Goal: Task Accomplishment & Management: Complete application form

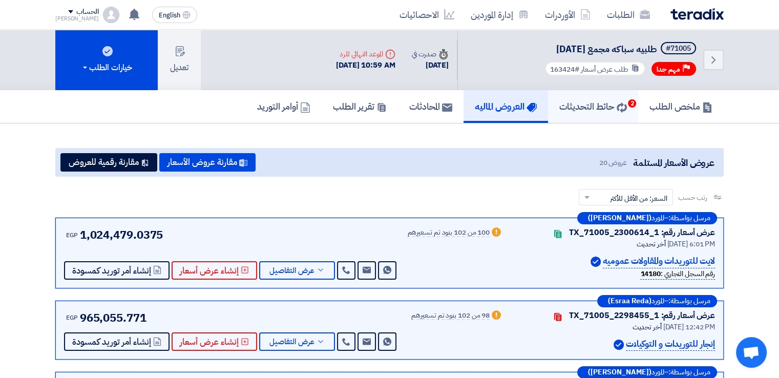
click at [594, 109] on h5 "حائط التحديثات 2" at bounding box center [594, 106] width 68 height 12
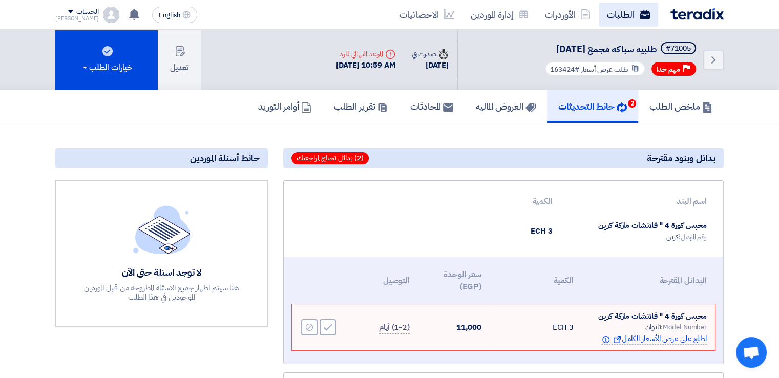
click at [629, 3] on link "الطلبات" at bounding box center [628, 15] width 59 height 24
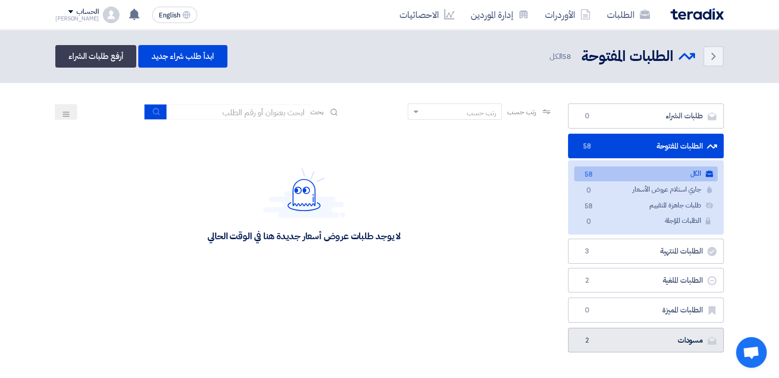
click at [659, 339] on link "مسودات [GEOGRAPHIC_DATA] 2" at bounding box center [646, 340] width 156 height 25
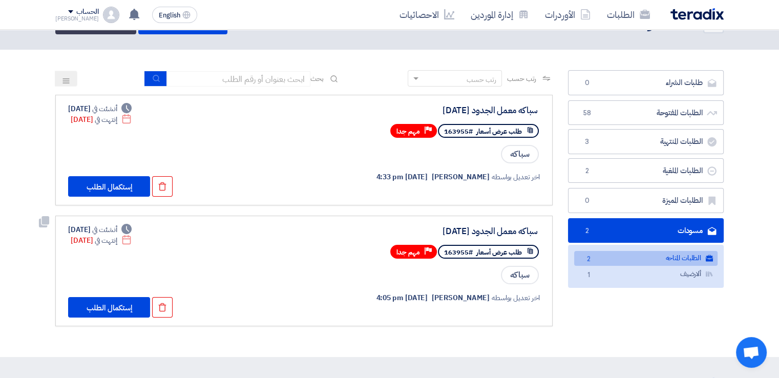
scroll to position [51, 0]
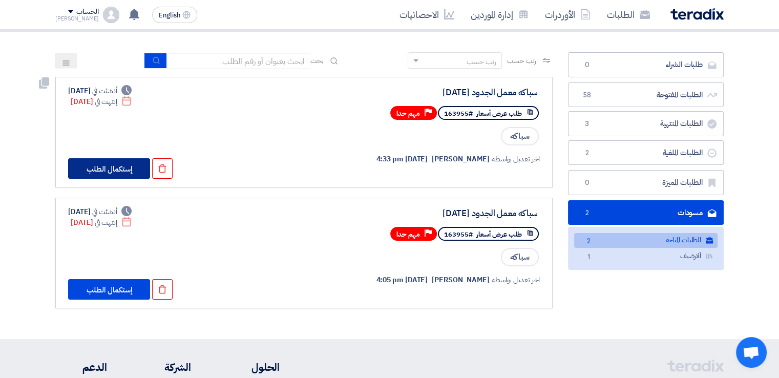
click at [98, 169] on button "إستكمال الطلب" at bounding box center [109, 168] width 82 height 20
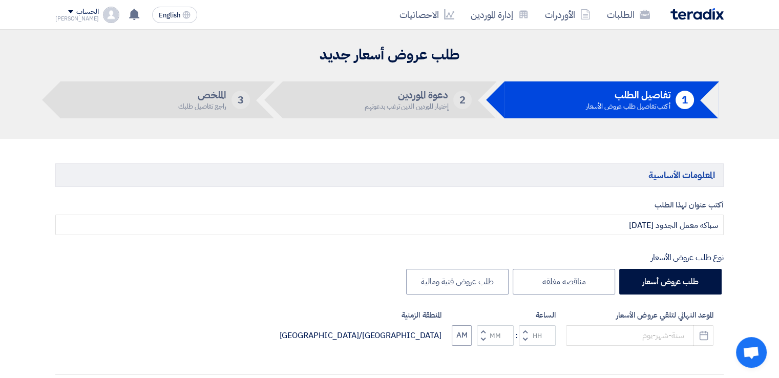
type input "[DATE]"
type input "10"
type input "59"
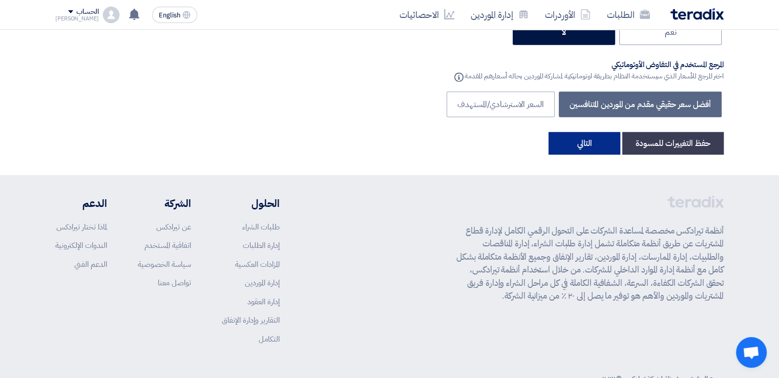
click at [576, 132] on button "التالي" at bounding box center [585, 143] width 72 height 23
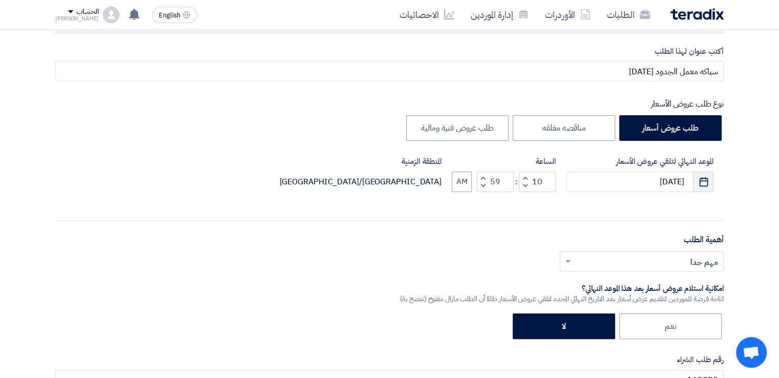
click at [701, 183] on icon "Pick a date" at bounding box center [704, 182] width 10 height 10
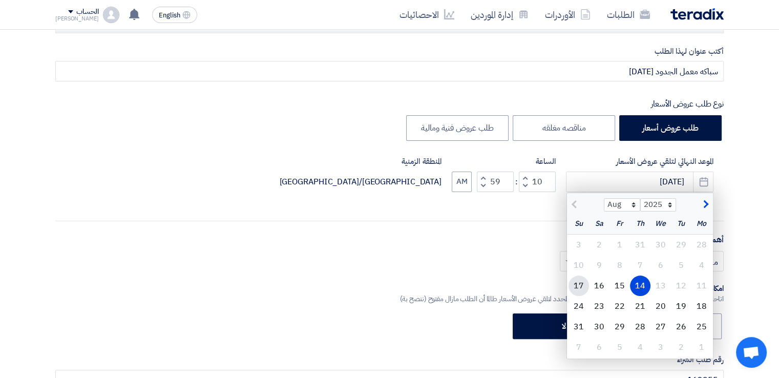
click at [582, 284] on div "17" at bounding box center [579, 286] width 20 height 20
type input "[DATE]"
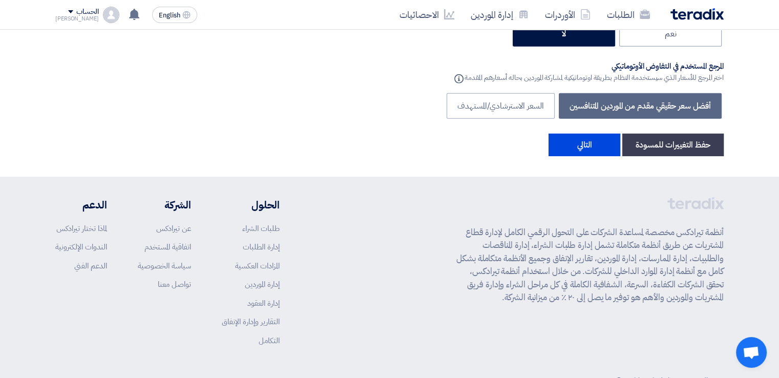
scroll to position [3236, 0]
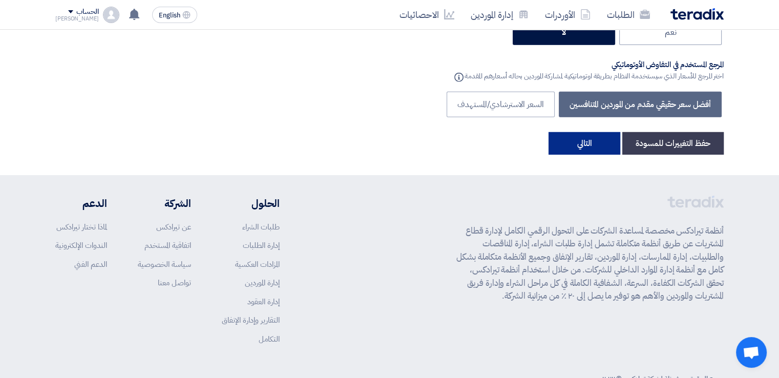
click at [580, 132] on button "التالي" at bounding box center [585, 143] width 72 height 23
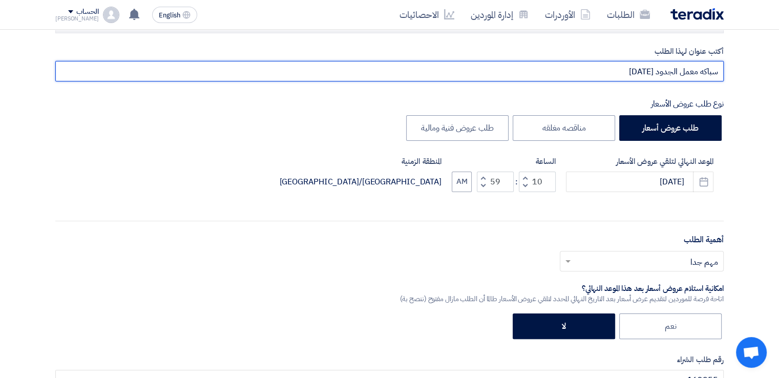
click at [654, 73] on input "سباكه معمل الجدود [DATE]" at bounding box center [389, 71] width 669 height 20
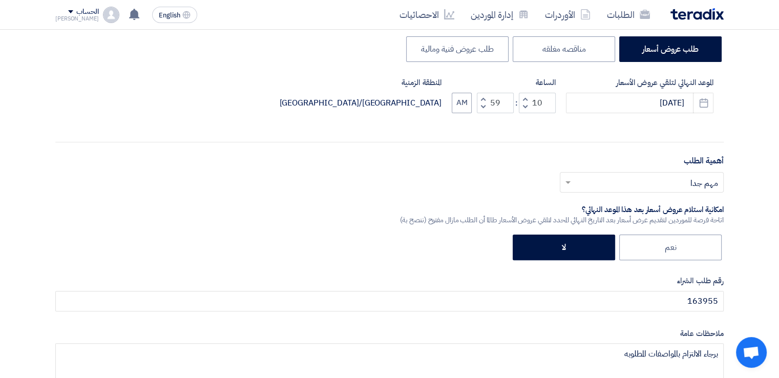
scroll to position [256, 0]
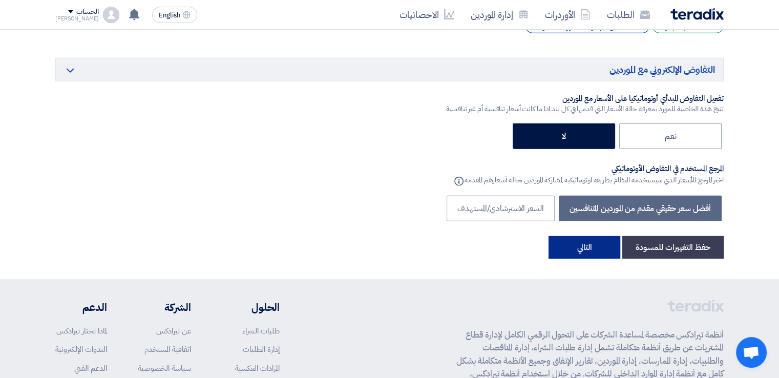
click at [574, 236] on button "التالي" at bounding box center [585, 247] width 72 height 23
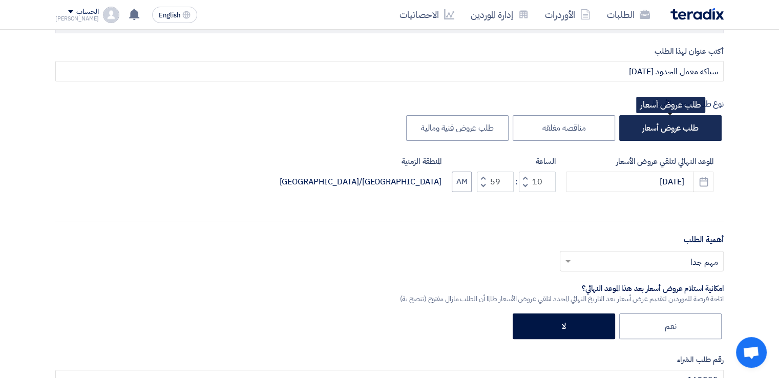
click at [691, 129] on label "طلب عروض أسعار" at bounding box center [670, 128] width 102 height 26
click at [692, 129] on input "طلب عروض أسعار" at bounding box center [695, 127] width 7 height 7
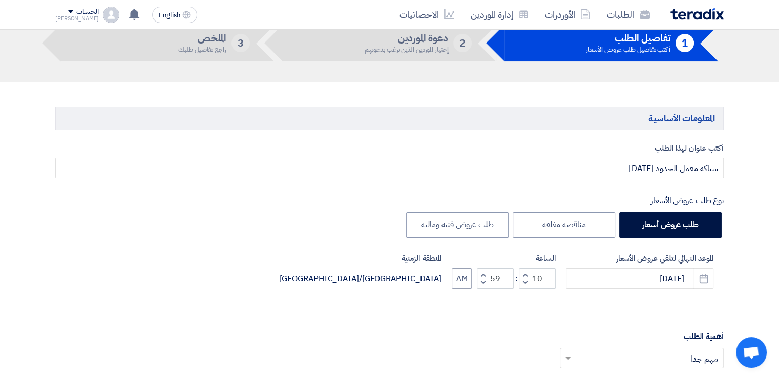
scroll to position [51, 0]
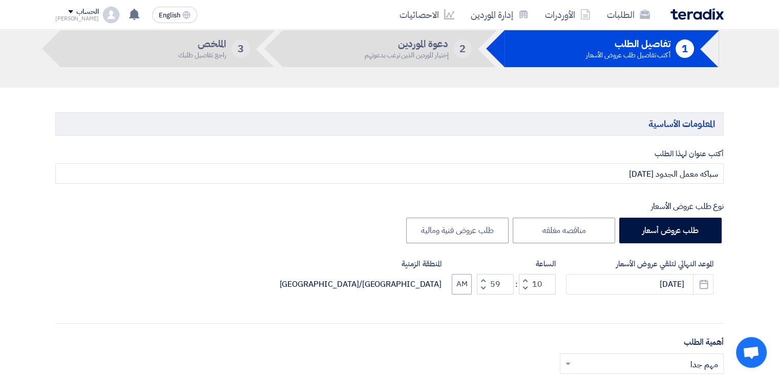
drag, startPoint x: 755, startPoint y: 99, endPoint x: 218, endPoint y: 149, distance: 538.8
click at [218, 149] on label "أكتب عنوان لهذا الطلب" at bounding box center [389, 154] width 669 height 12
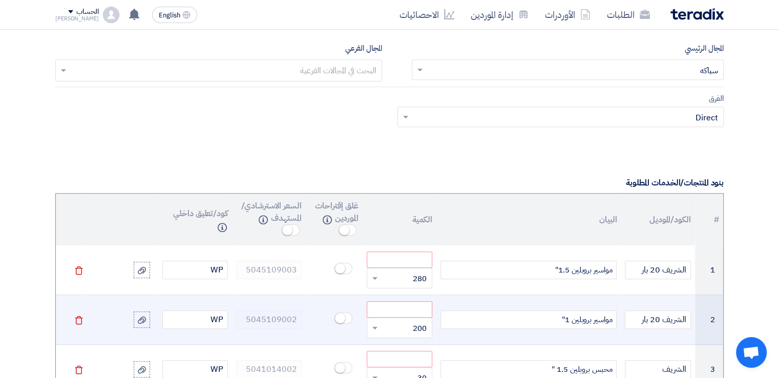
scroll to position [717, 0]
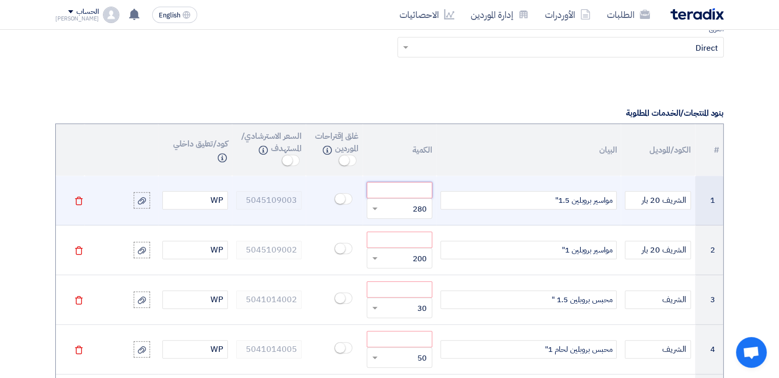
click at [377, 189] on input "number" at bounding box center [400, 190] width 66 height 16
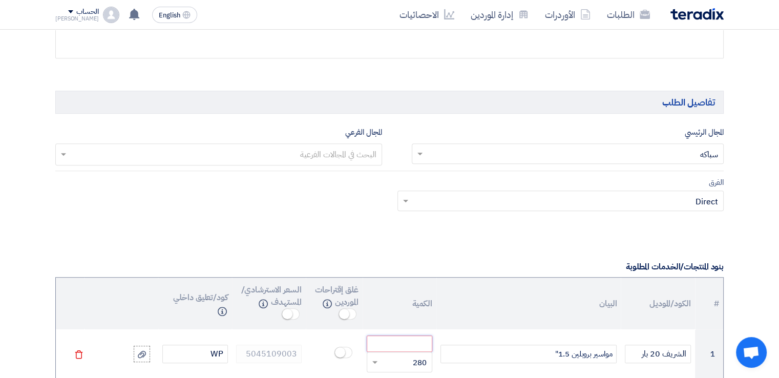
scroll to position [666, 0]
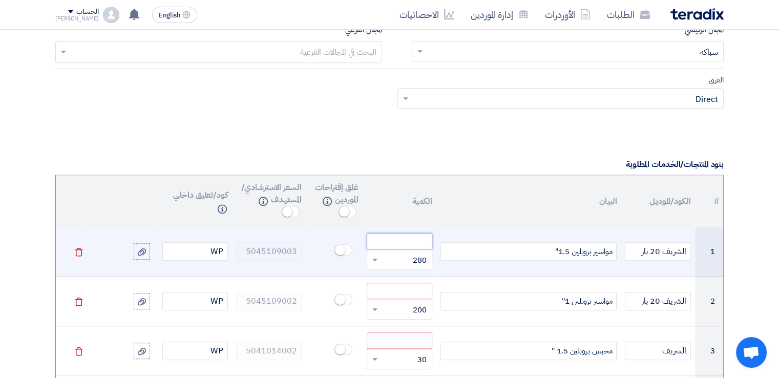
click at [417, 242] on input "number" at bounding box center [400, 241] width 66 height 16
click at [417, 240] on input "number" at bounding box center [400, 241] width 66 height 16
click at [416, 240] on input "number" at bounding box center [400, 241] width 66 height 16
click at [416, 241] on input "number" at bounding box center [400, 241] width 66 height 16
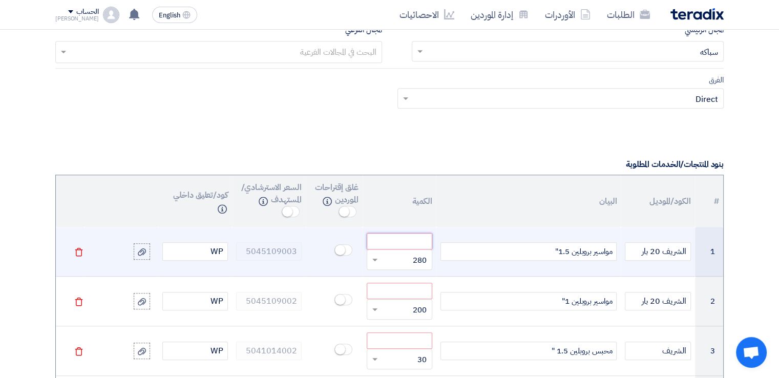
click at [416, 241] on input "number" at bounding box center [400, 241] width 66 height 16
click at [373, 257] on span at bounding box center [373, 260] width 13 height 12
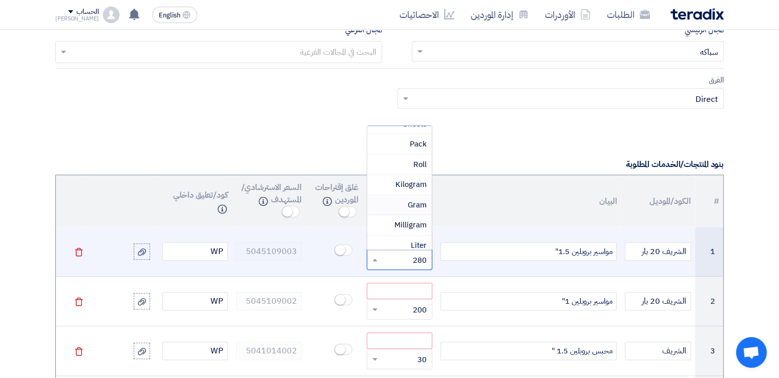
scroll to position [205, 0]
click at [408, 229] on span "Meter" at bounding box center [417, 234] width 20 height 11
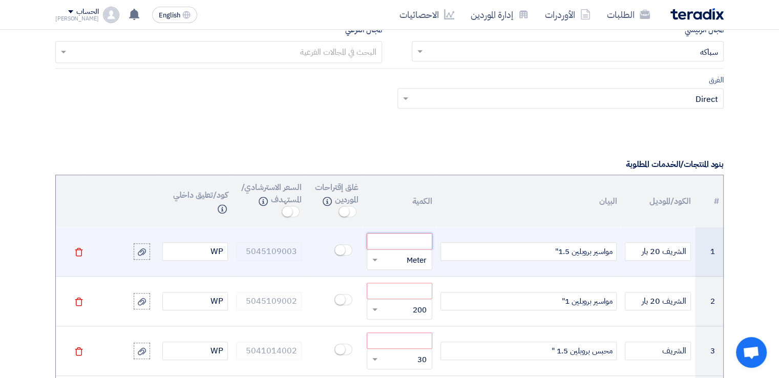
click at [412, 242] on input "number" at bounding box center [400, 241] width 66 height 16
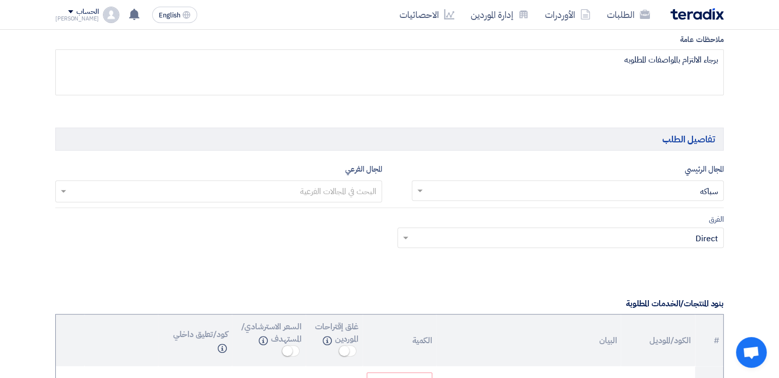
scroll to position [526, 0]
type input "سباكه معمل الجدود 1z-8-2025"
click at [618, 15] on link "الطلبات" at bounding box center [628, 15] width 59 height 24
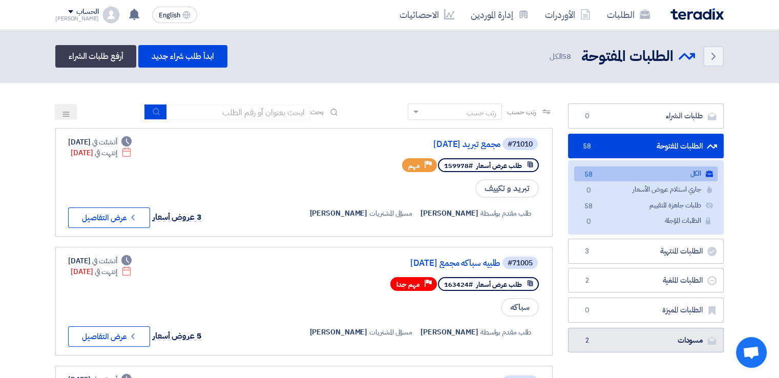
click at [664, 344] on link "مسودات [GEOGRAPHIC_DATA] 2" at bounding box center [646, 340] width 156 height 25
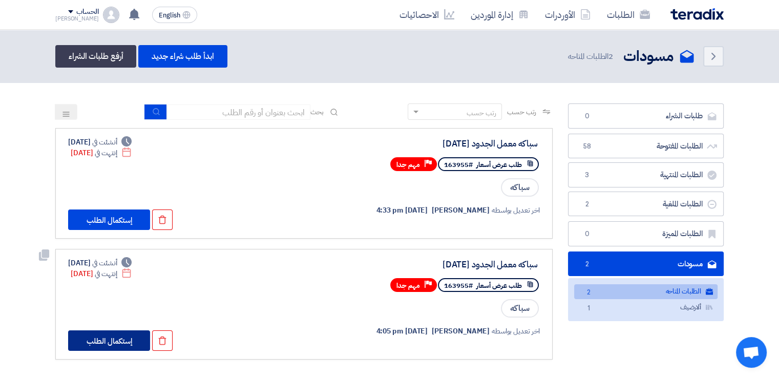
click at [105, 335] on button "إستكمال الطلب" at bounding box center [109, 340] width 82 height 20
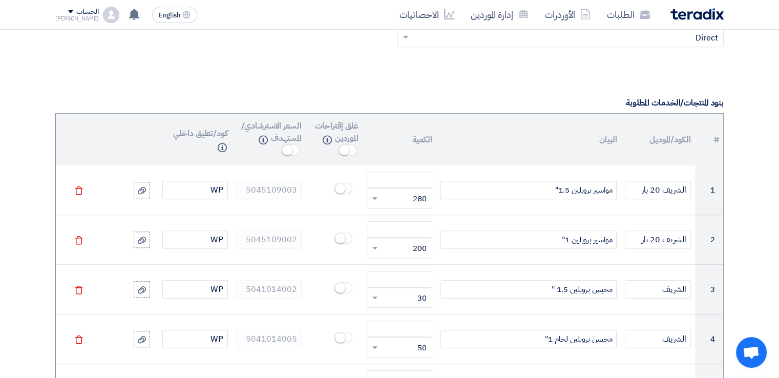
scroll to position [769, 0]
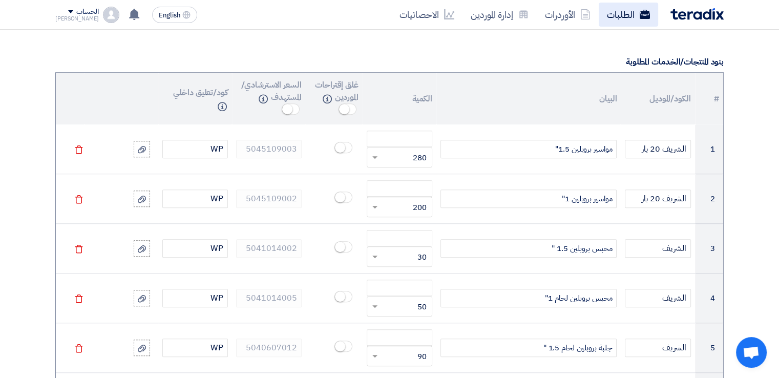
click at [635, 12] on link "الطلبات" at bounding box center [628, 15] width 59 height 24
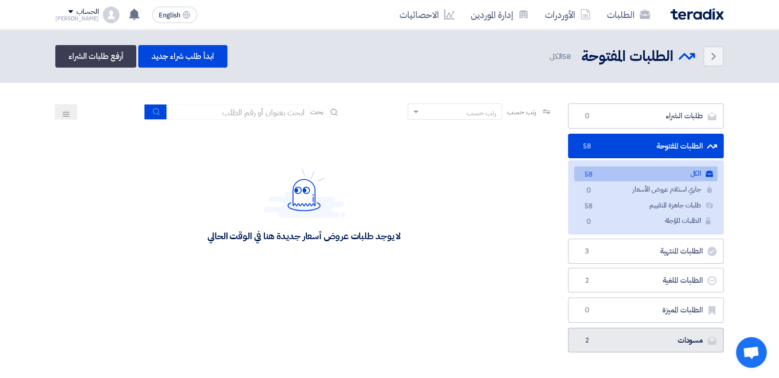
click at [611, 337] on link "مسودات [GEOGRAPHIC_DATA] 2" at bounding box center [646, 340] width 156 height 25
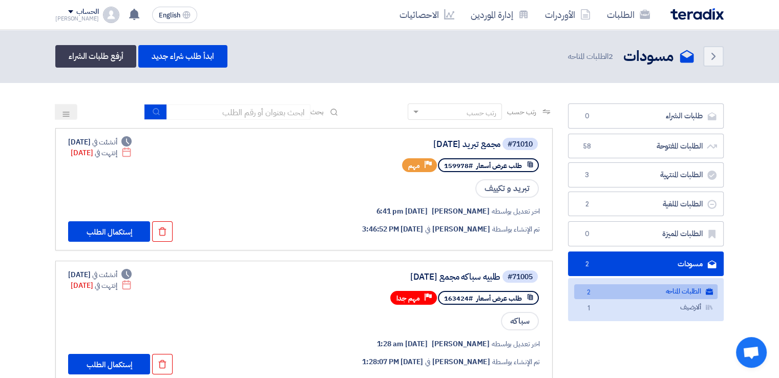
click at [633, 287] on link "الطلبات المتاحه الطلبات المتاحه 2" at bounding box center [645, 291] width 143 height 15
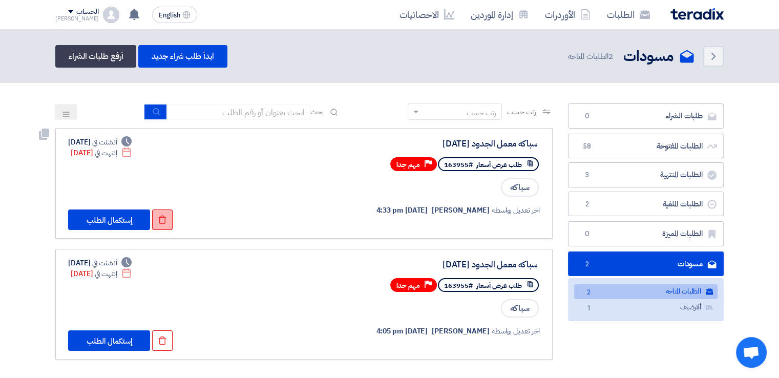
click at [160, 216] on use at bounding box center [163, 220] width 8 height 9
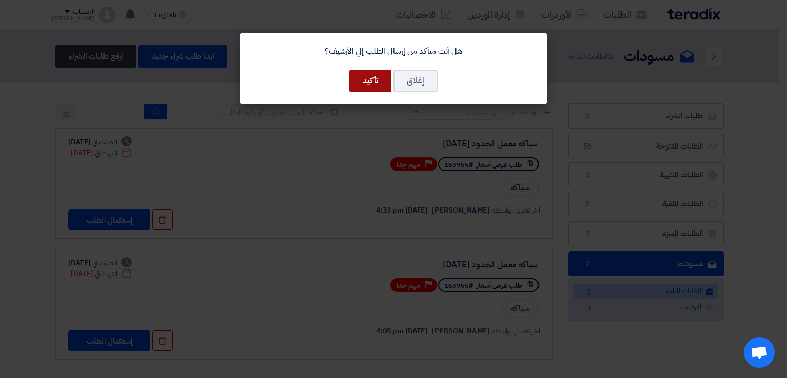
click at [369, 76] on button "تأكيد" at bounding box center [370, 81] width 42 height 23
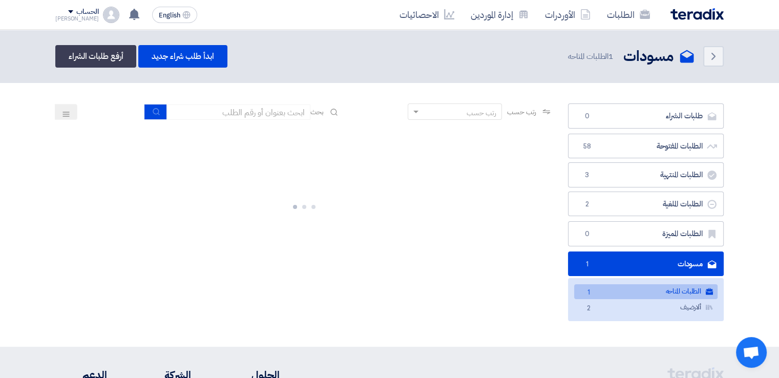
click at [611, 265] on link "مسودات [GEOGRAPHIC_DATA] 1" at bounding box center [646, 264] width 156 height 25
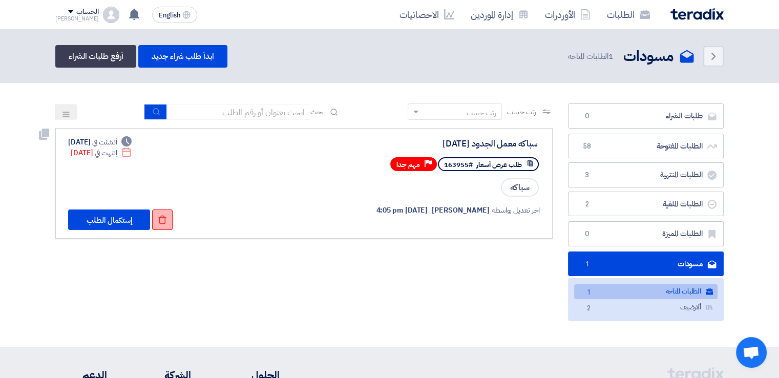
click at [162, 217] on icon "Check details" at bounding box center [162, 219] width 9 height 9
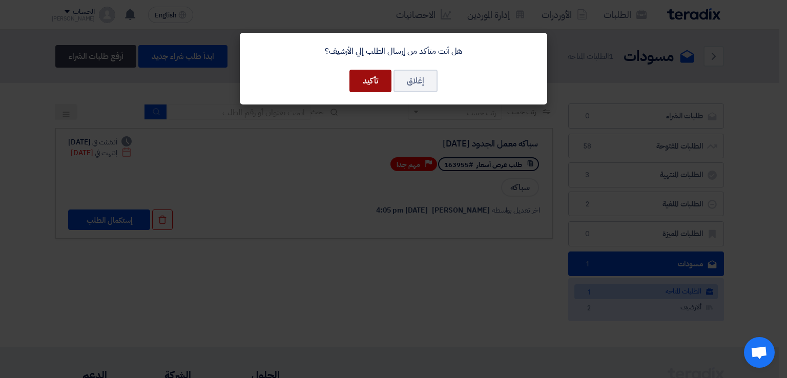
click at [373, 80] on button "تأكيد" at bounding box center [370, 81] width 42 height 23
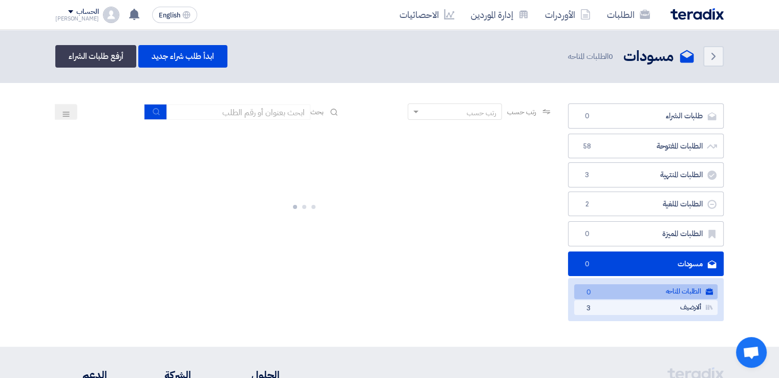
click at [607, 309] on link "ألارضيف [GEOGRAPHIC_DATA] 3" at bounding box center [645, 307] width 143 height 15
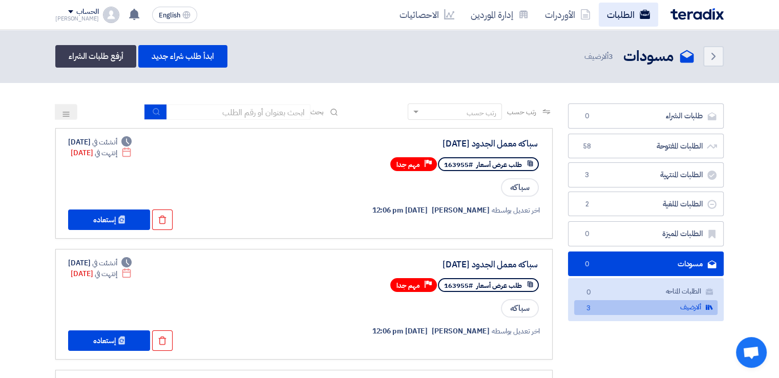
click at [629, 12] on link "الطلبات" at bounding box center [628, 15] width 59 height 24
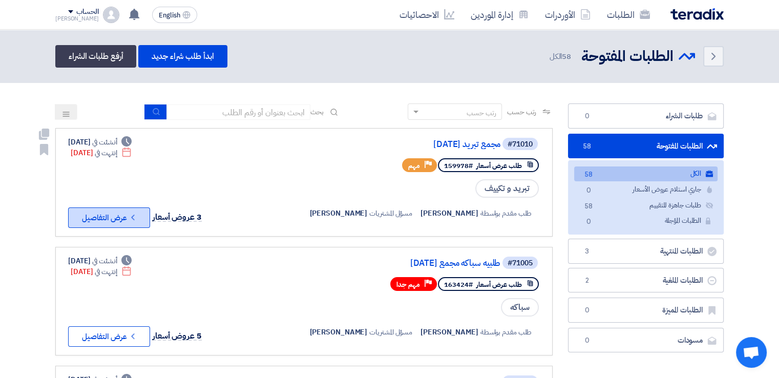
click at [138, 217] on button "Check details عرض التفاصيل" at bounding box center [109, 218] width 82 height 20
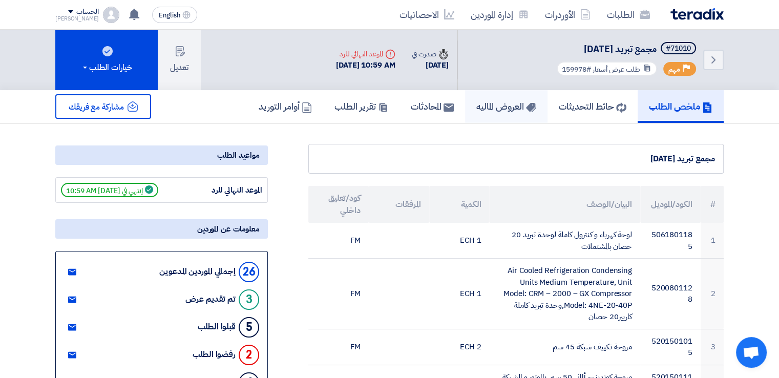
click at [504, 106] on h5 "العروض الماليه" at bounding box center [507, 106] width 60 height 12
